Goal: Task Accomplishment & Management: Manage account settings

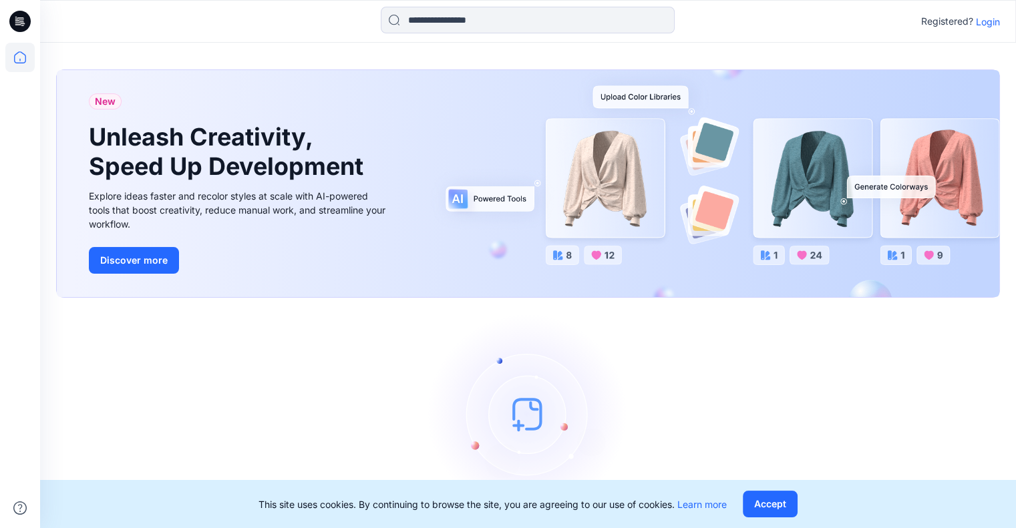
click at [984, 23] on p "Login" at bounding box center [988, 22] width 24 height 14
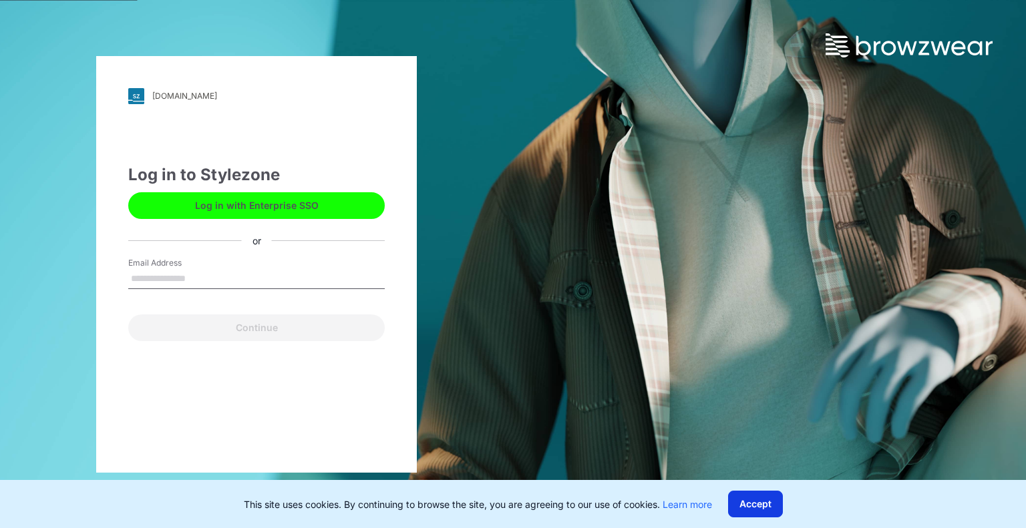
click at [756, 512] on button "Accept" at bounding box center [755, 504] width 55 height 27
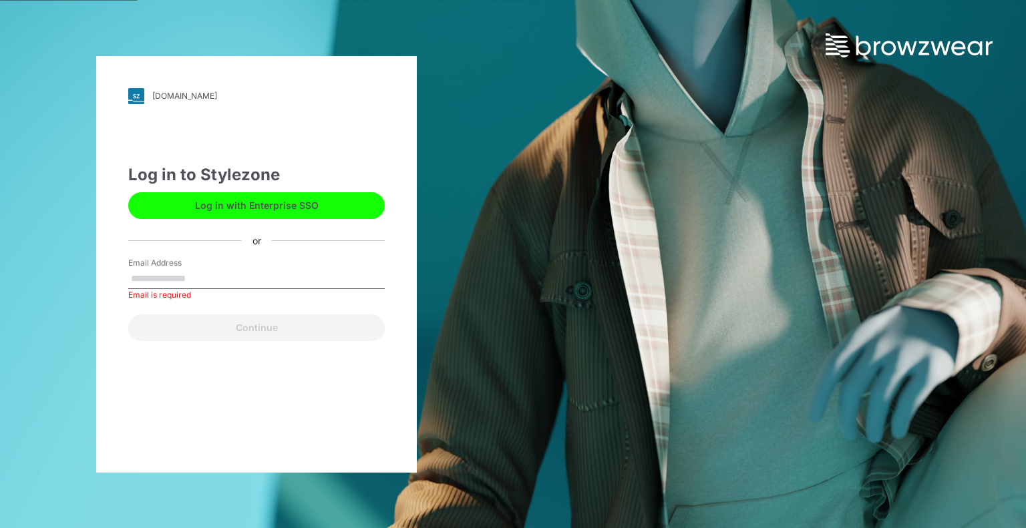
click at [143, 269] on input "Email Address" at bounding box center [256, 279] width 256 height 20
type input "**********"
click at [128, 315] on button "Continue" at bounding box center [256, 328] width 256 height 27
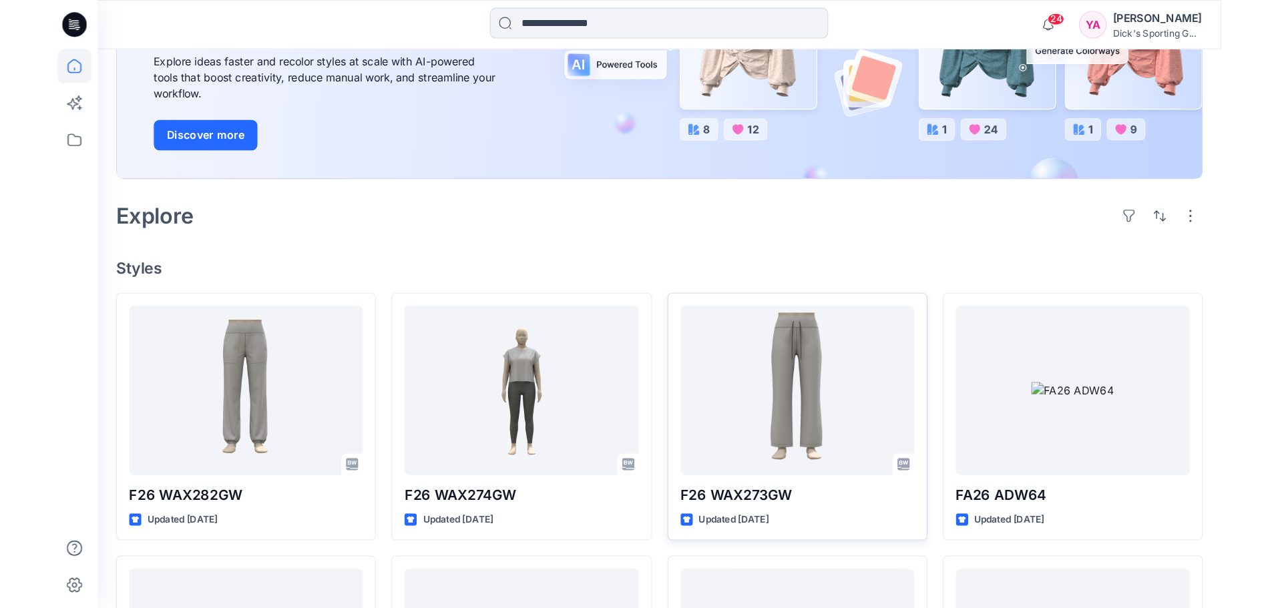
scroll to position [200, 0]
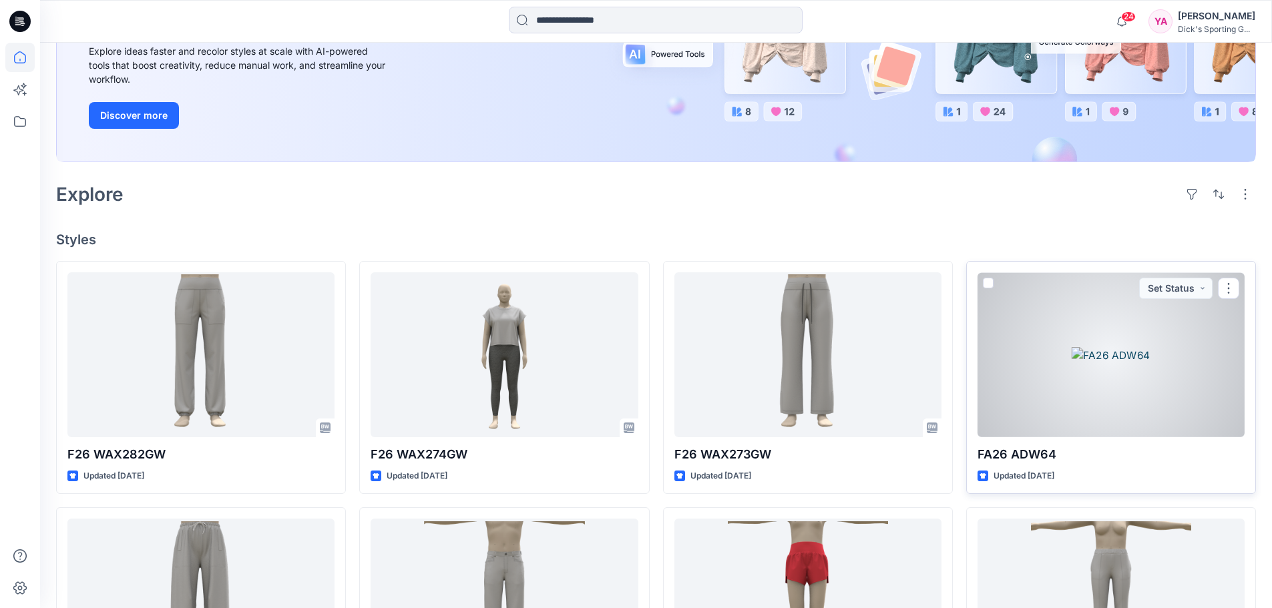
click at [1015, 333] on div at bounding box center [1111, 355] width 267 height 165
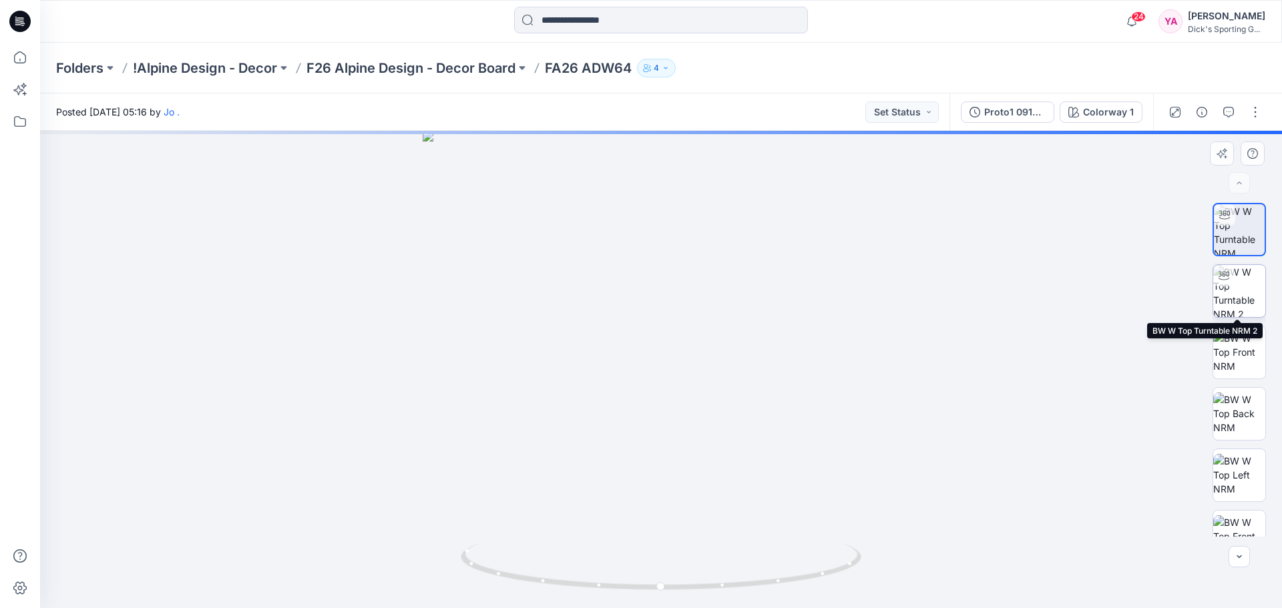
click at [1015, 289] on img at bounding box center [1240, 291] width 52 height 52
